Goal: Task Accomplishment & Management: Manage account settings

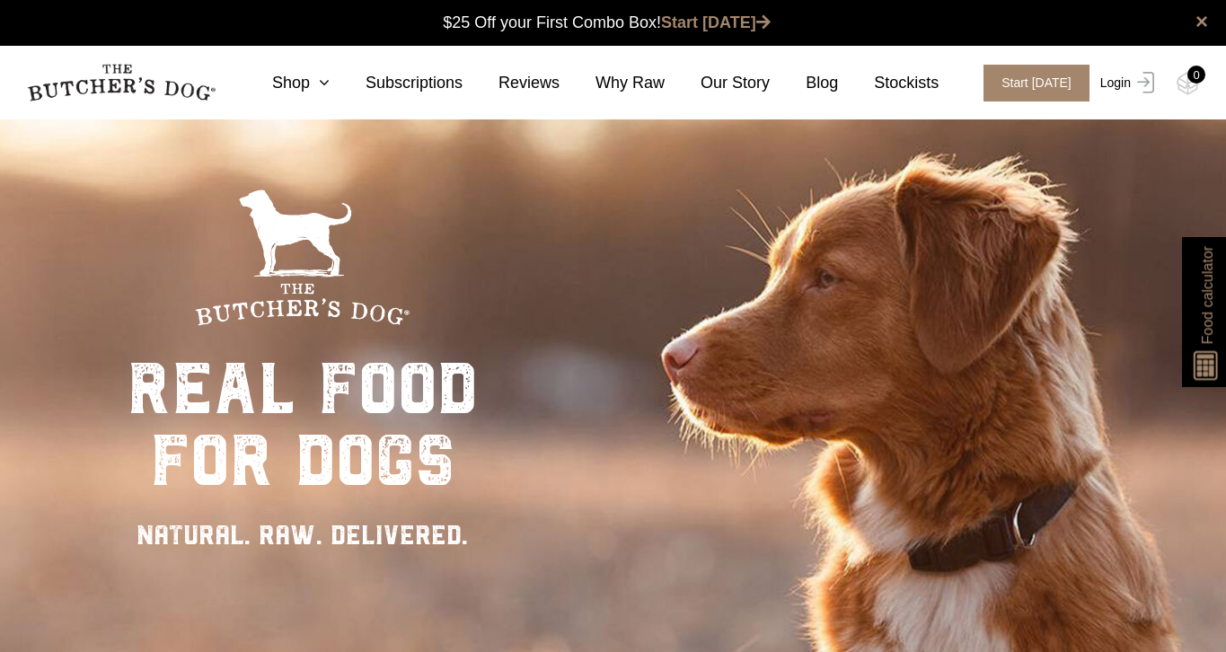
click at [1121, 75] on link "Login" at bounding box center [1124, 83] width 58 height 37
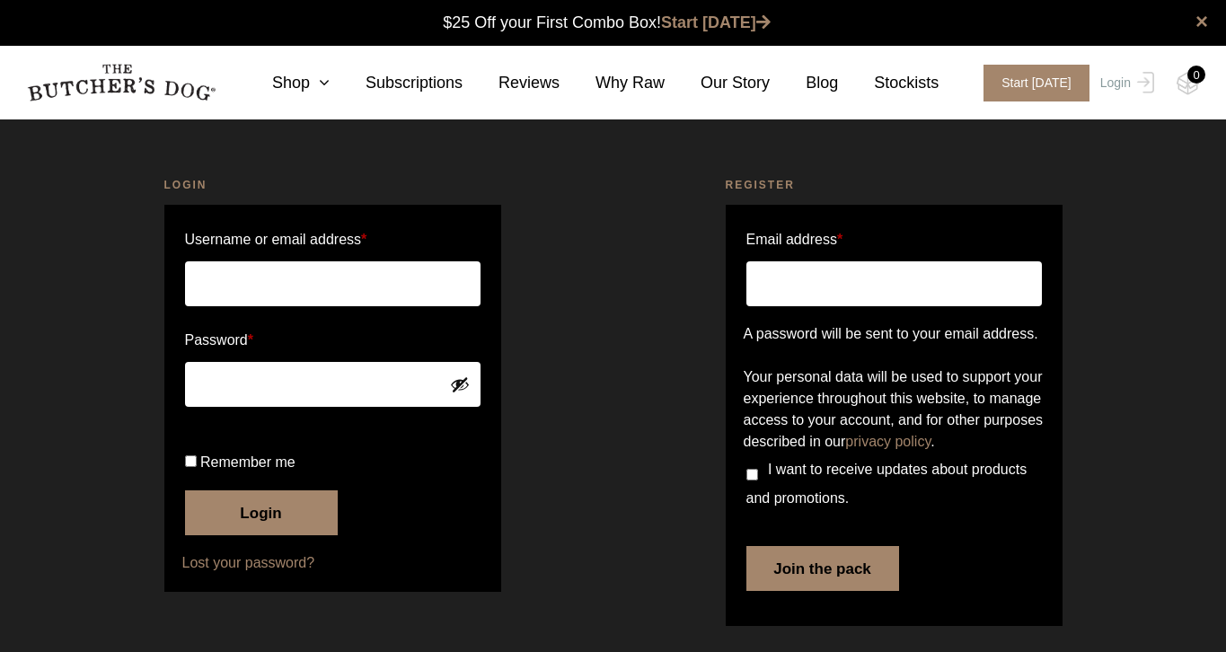
scroll to position [1, 0]
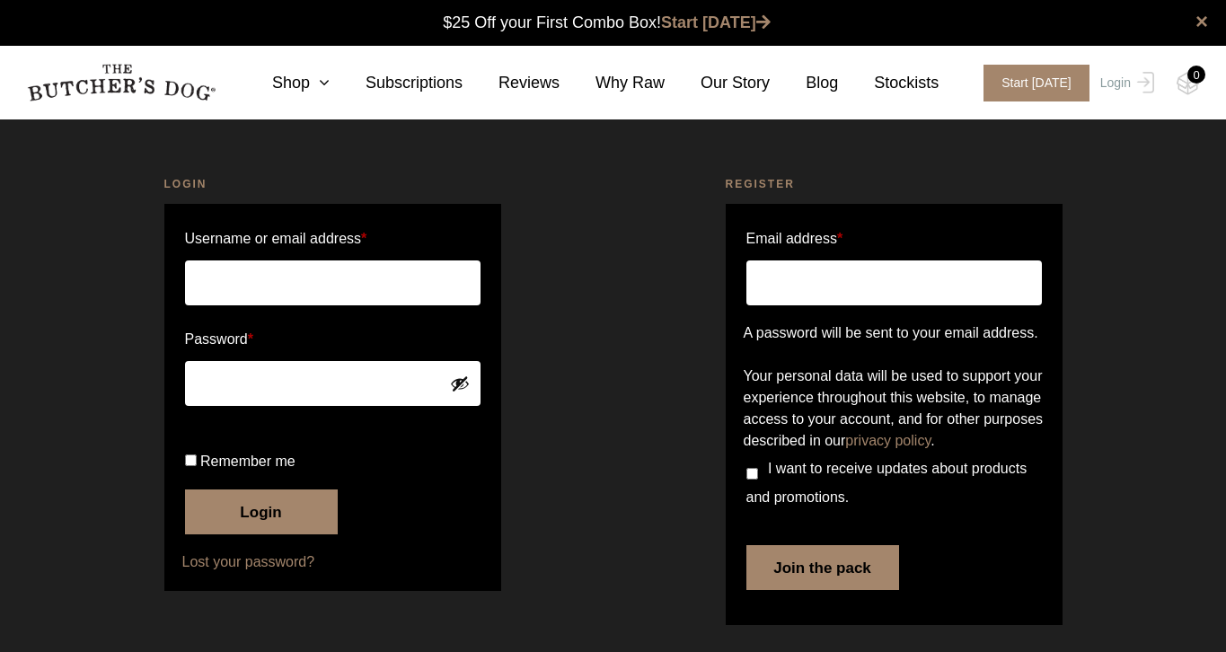
click at [304, 305] on p "Username or email address *" at bounding box center [332, 265] width 301 height 86
click at [320, 272] on input "Username or email address *" at bounding box center [332, 282] width 295 height 45
type input "stlyras@gmail.com"
click at [260, 534] on button "Login" at bounding box center [261, 511] width 153 height 45
click at [274, 534] on button "Login" at bounding box center [261, 511] width 153 height 45
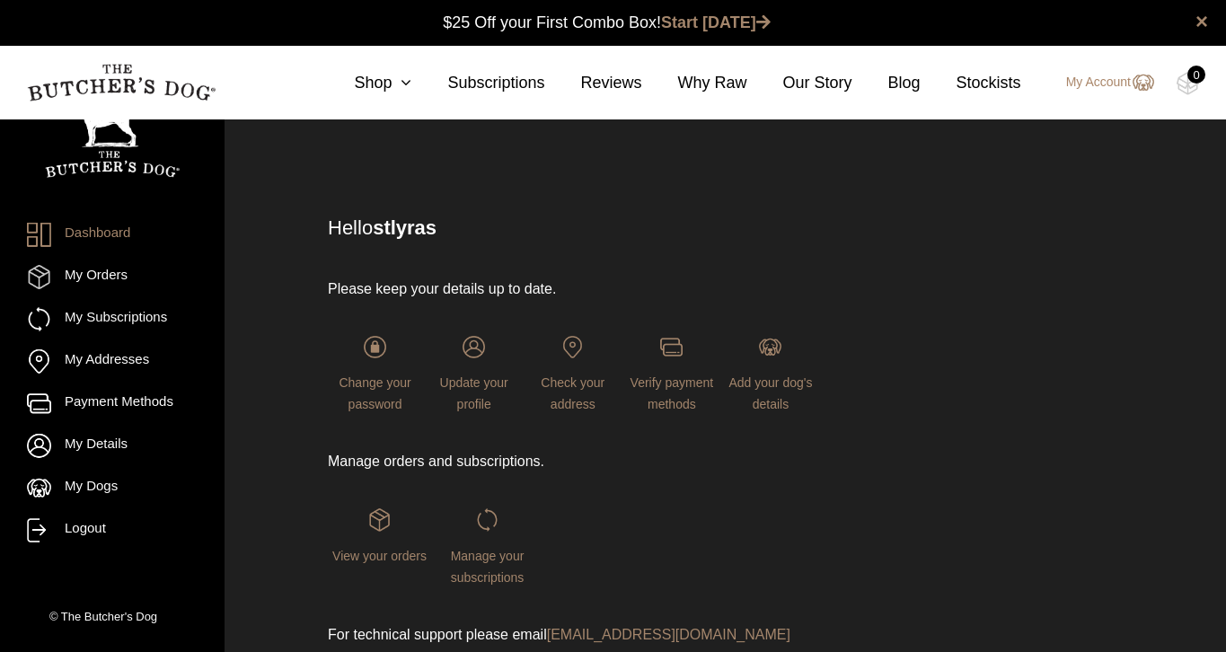
scroll to position [1, 0]
click at [76, 320] on link "My Subscriptions" at bounding box center [112, 319] width 171 height 24
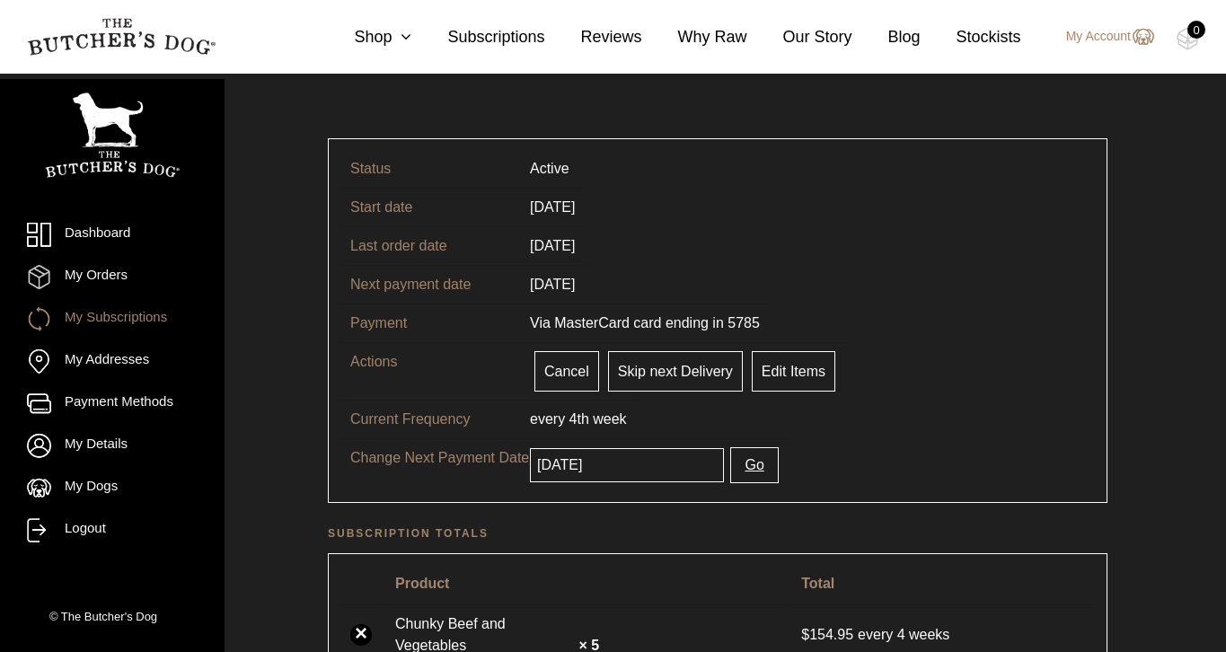
scroll to position [76, 0]
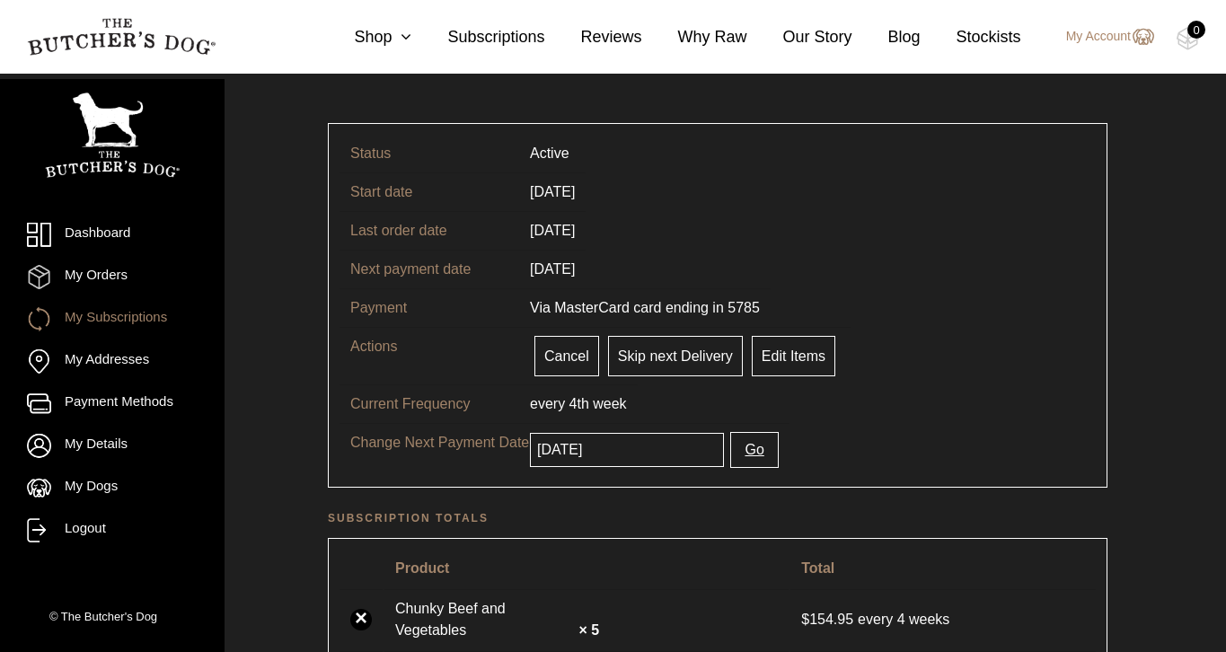
click at [618, 459] on input "2025-09-24" at bounding box center [627, 450] width 194 height 34
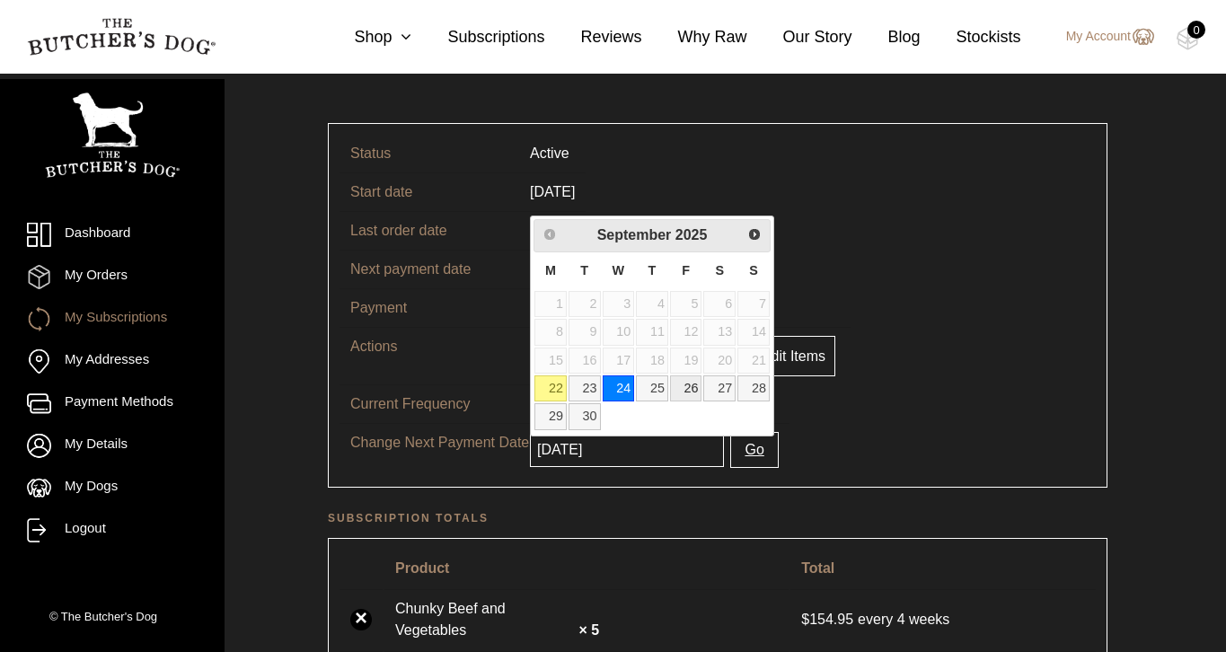
click at [691, 389] on link "26" at bounding box center [686, 388] width 32 height 26
type input "2025-09-26"
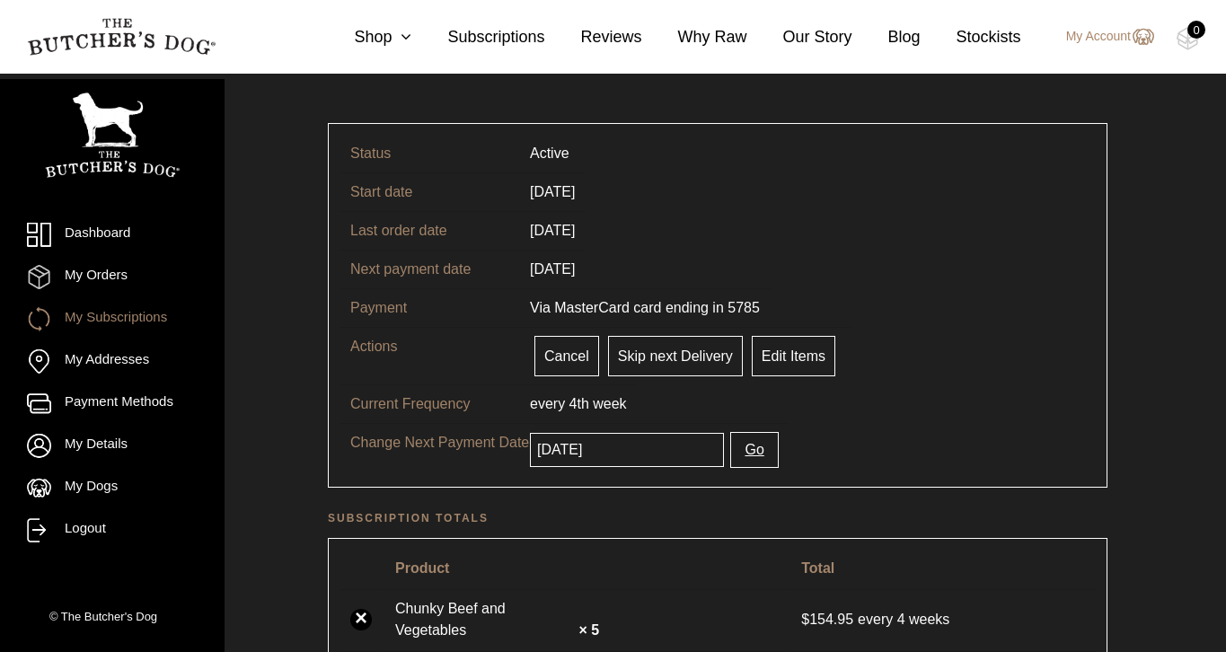
click at [752, 444] on button "Go" at bounding box center [754, 450] width 48 height 36
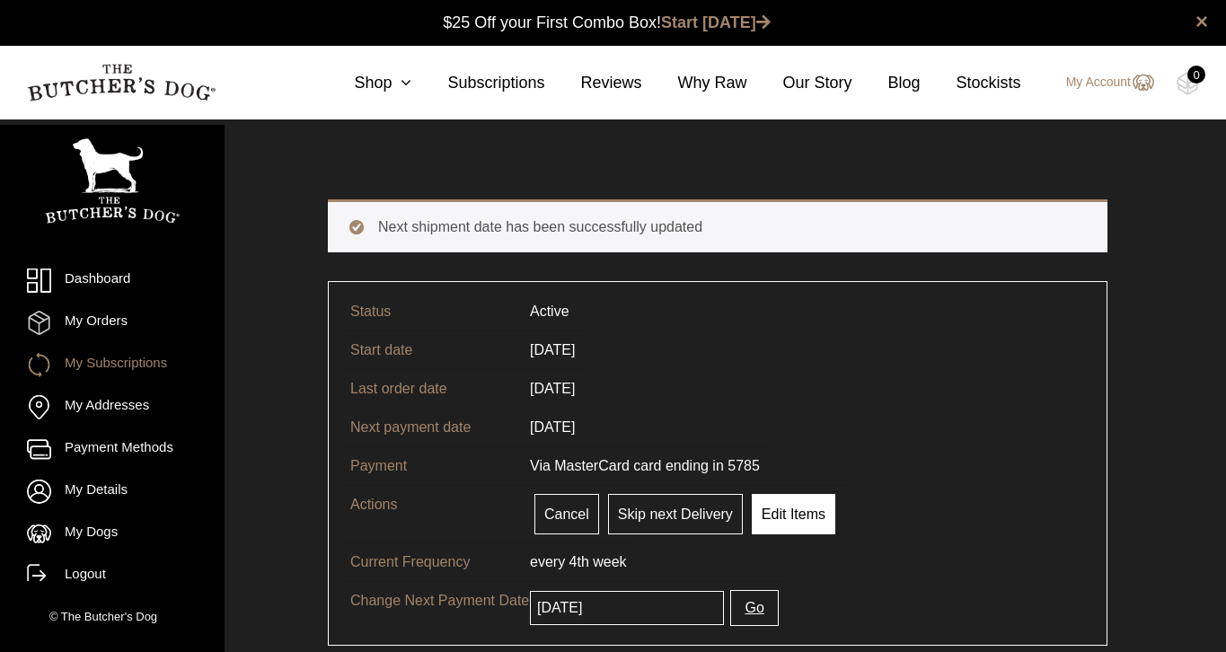
click at [783, 508] on link "Edit Items" at bounding box center [794, 514] width 84 height 40
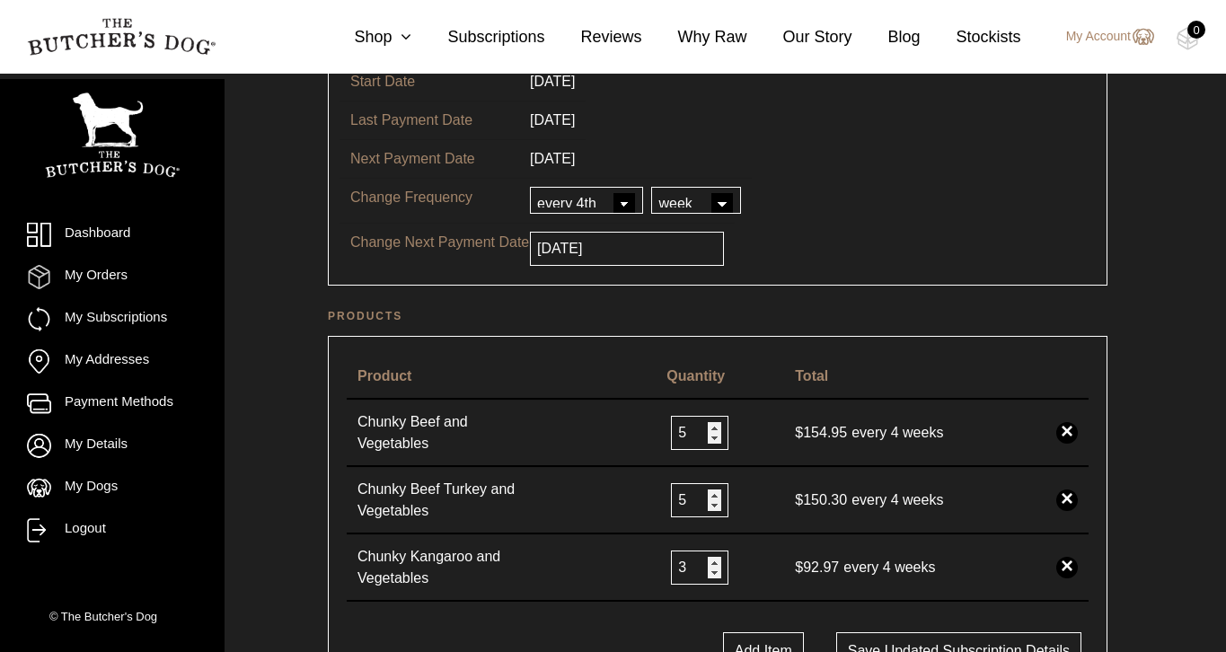
scroll to position [243, 0]
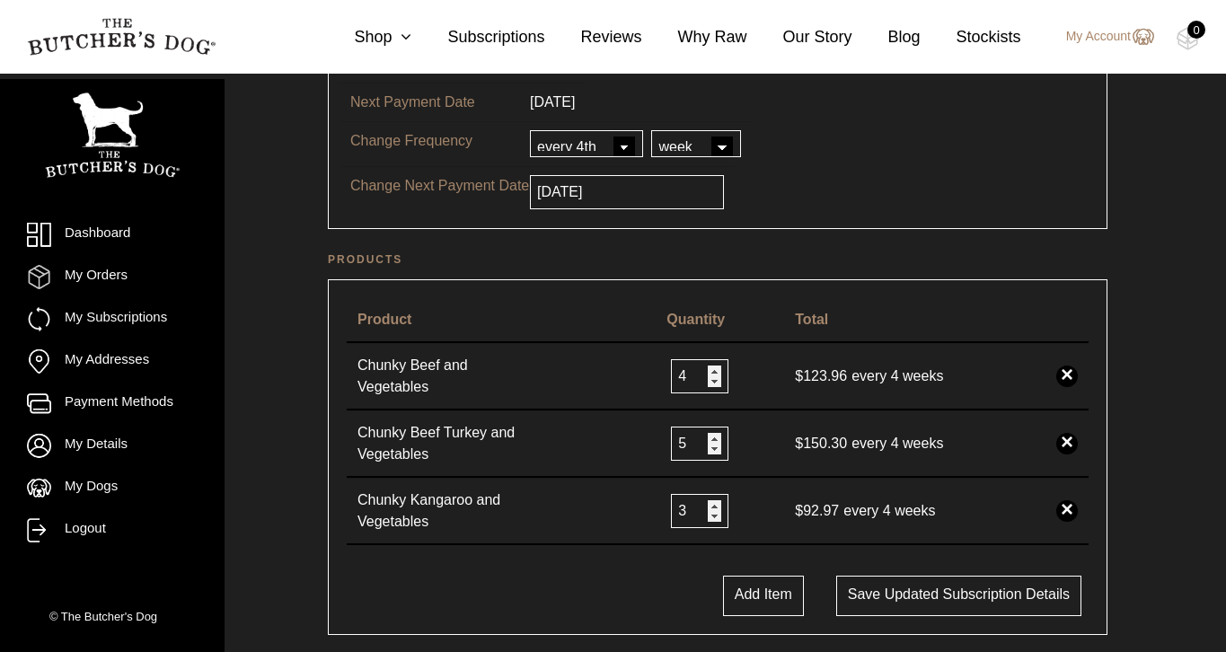
click at [714, 382] on input "4" at bounding box center [699, 376] width 57 height 34
type input "3"
click at [714, 382] on input "3" at bounding box center [699, 376] width 57 height 34
click at [710, 451] on input "4" at bounding box center [699, 443] width 57 height 34
type input "3"
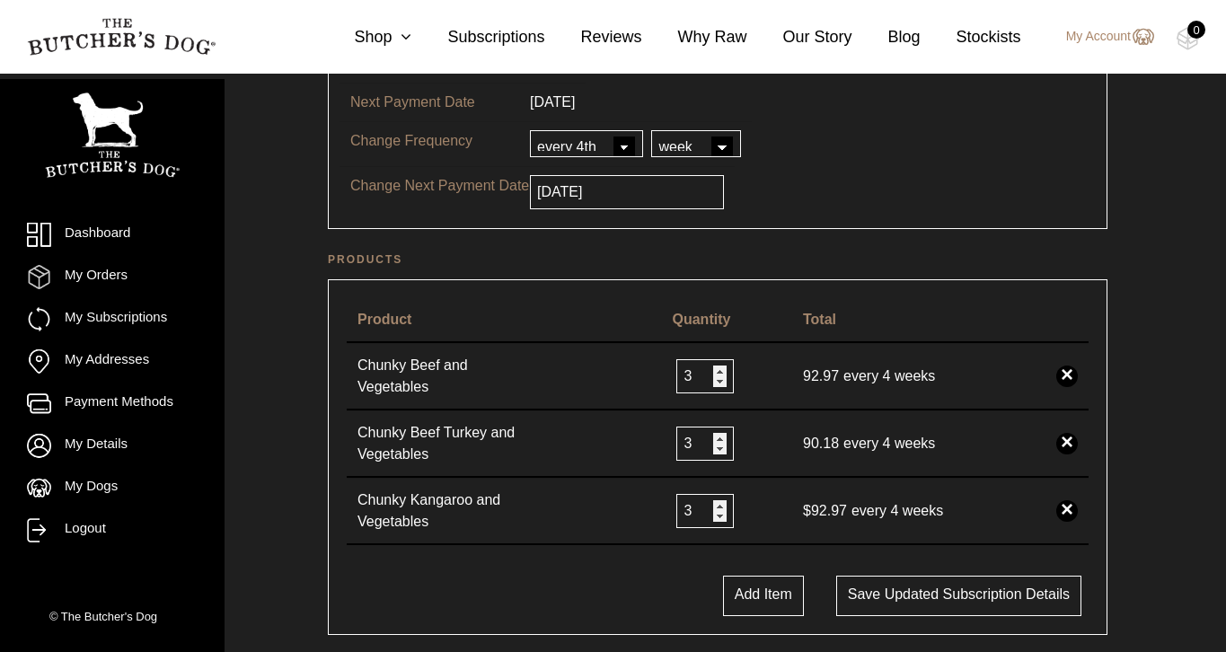
click at [710, 451] on input "3" at bounding box center [704, 443] width 57 height 34
click at [714, 518] on input "2" at bounding box center [704, 511] width 57 height 34
type input "1"
click at [714, 518] on input "1" at bounding box center [710, 511] width 57 height 34
click at [723, 390] on input "3" at bounding box center [710, 376] width 57 height 34
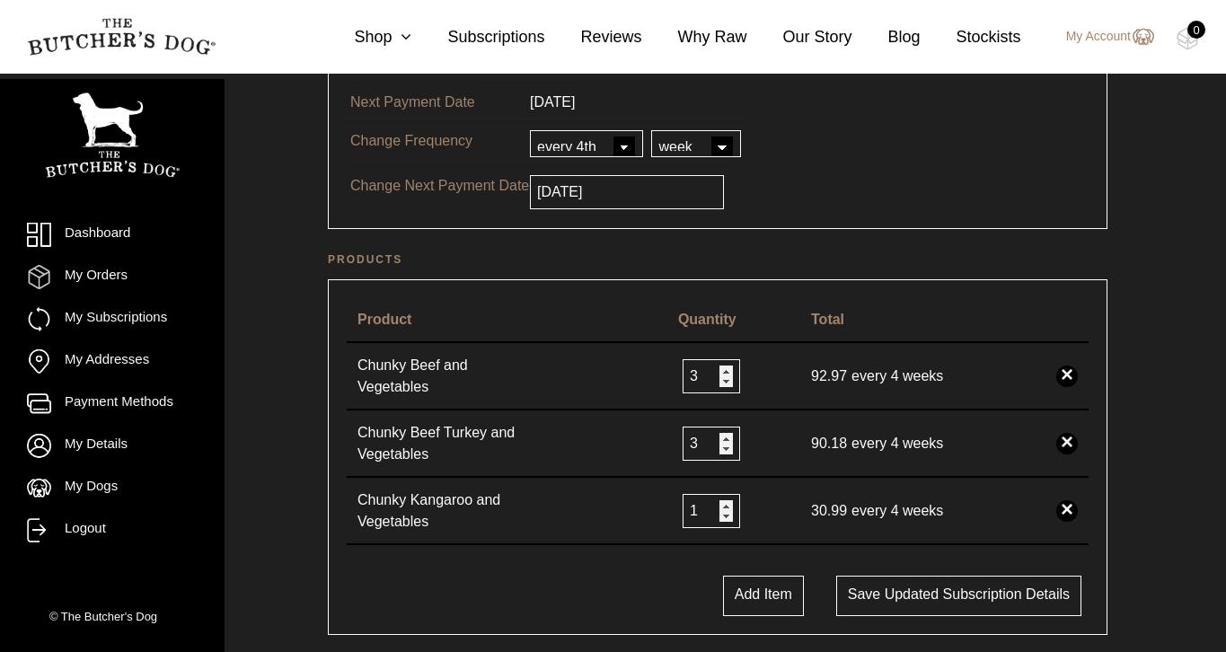
type input "2"
click at [720, 384] on input "2" at bounding box center [710, 376] width 57 height 34
type input "2"
click at [720, 449] on input "2" at bounding box center [710, 443] width 57 height 34
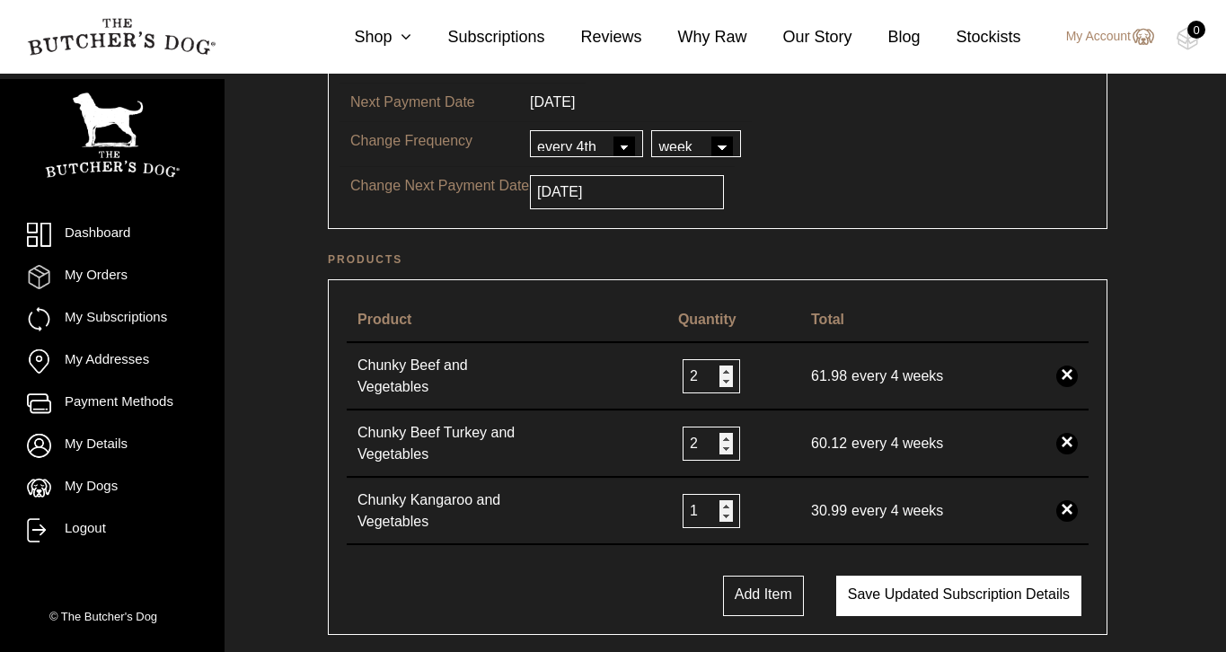
click at [865, 597] on button "Save updated subscription details" at bounding box center [958, 596] width 245 height 40
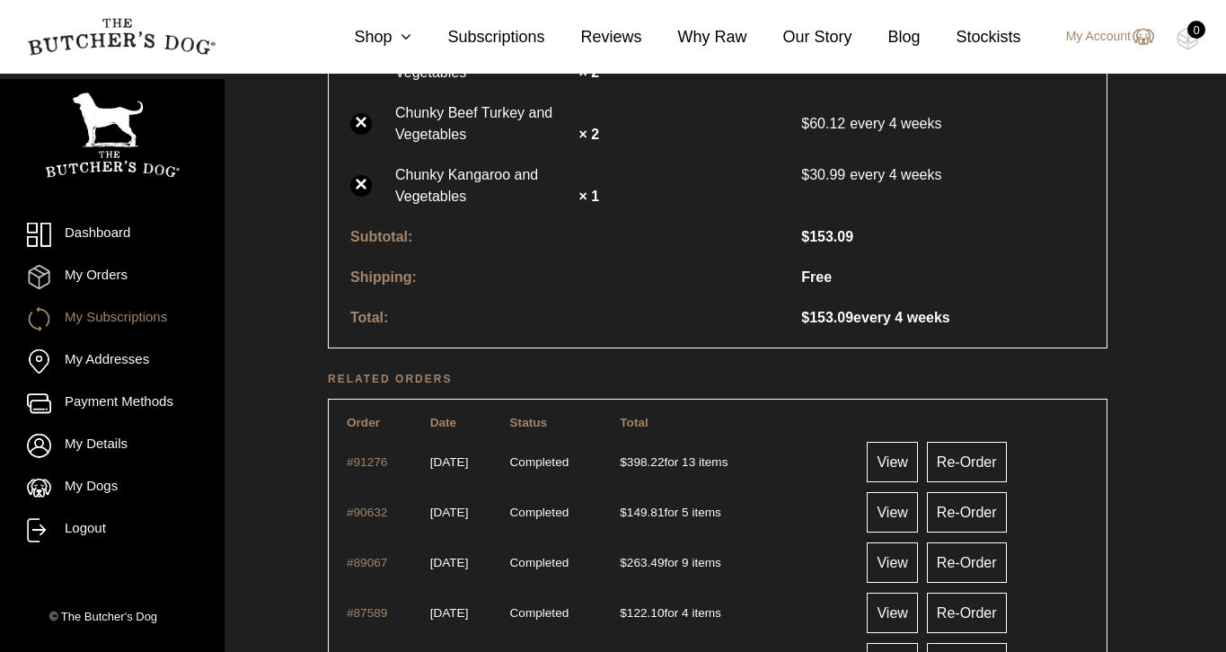
scroll to position [720, 0]
